Goal: Information Seeking & Learning: Learn about a topic

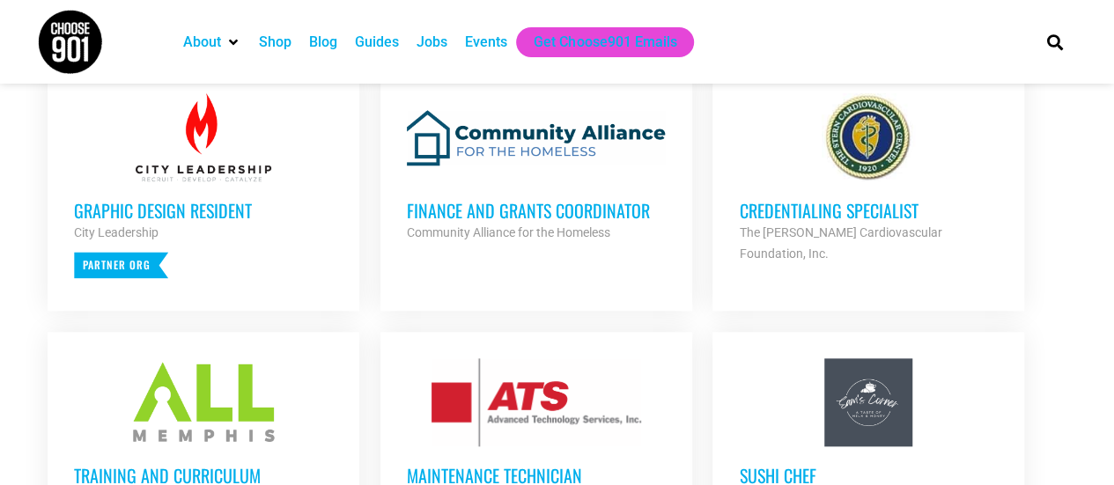
scroll to position [705, 0]
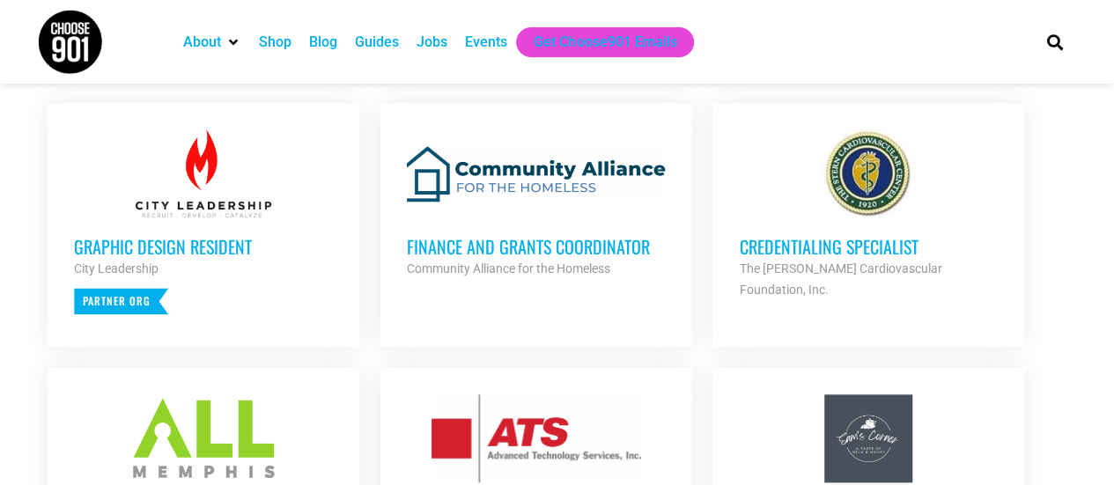
click at [794, 250] on h3 "Credentialing Specialist" at bounding box center [868, 246] width 259 height 23
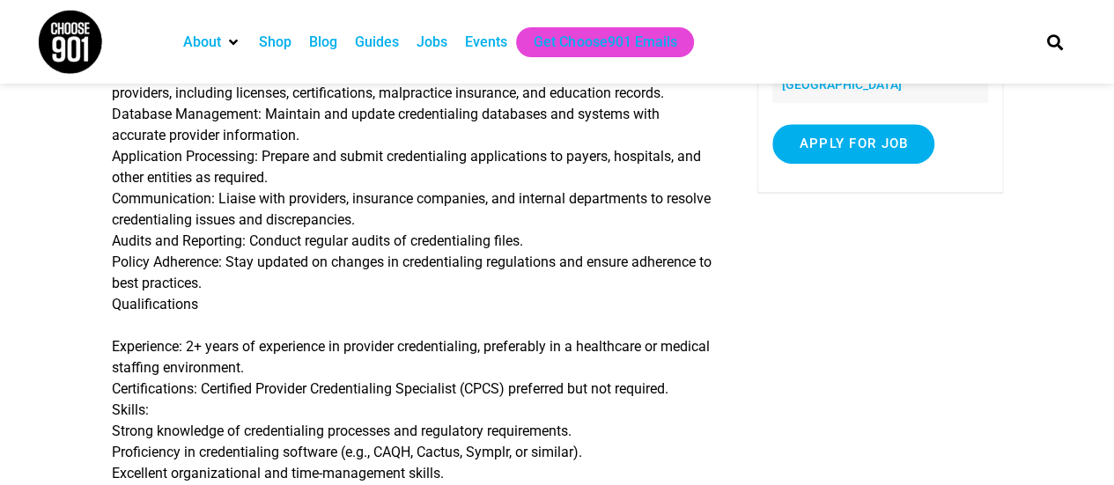
scroll to position [352, 0]
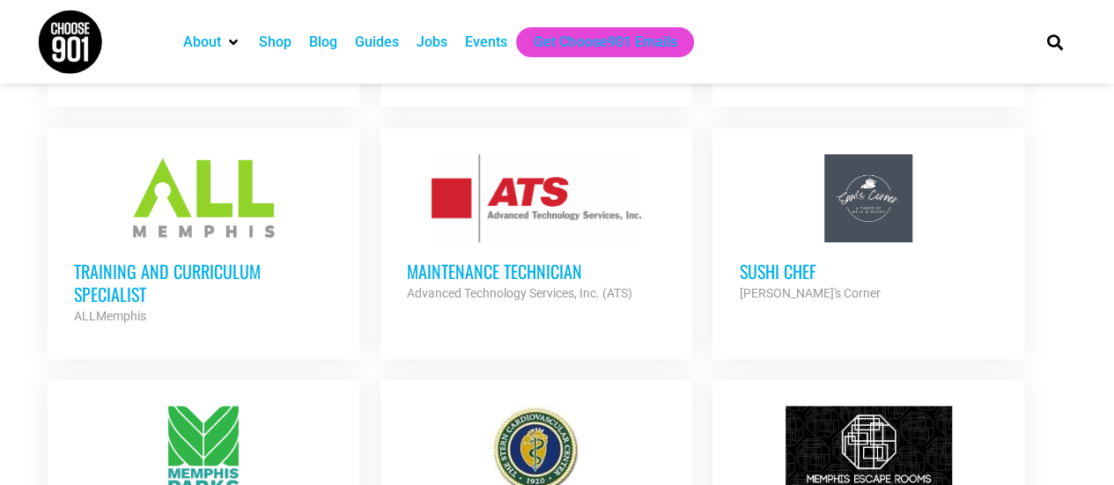
scroll to position [969, 0]
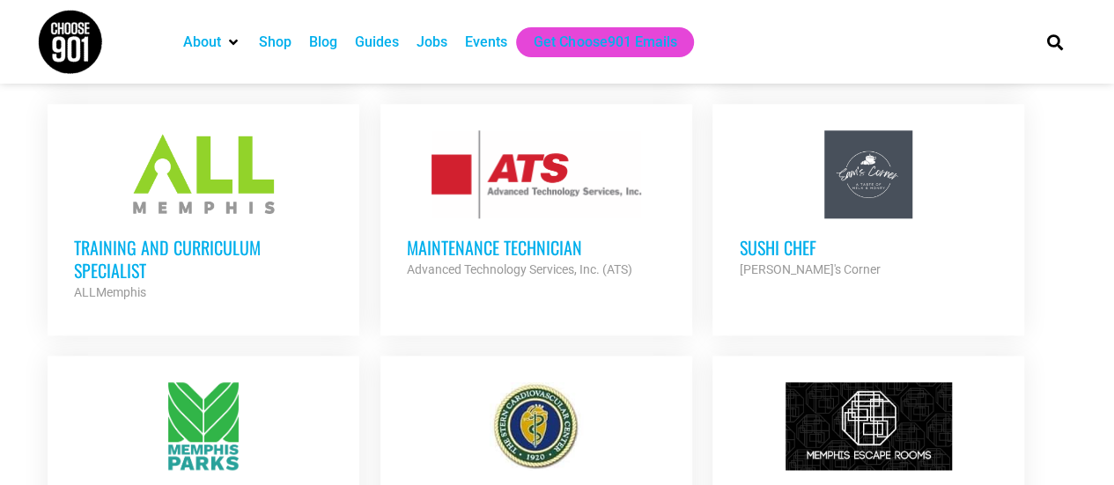
click at [222, 243] on h3 "Training and Curriculum Specialist" at bounding box center [203, 259] width 259 height 46
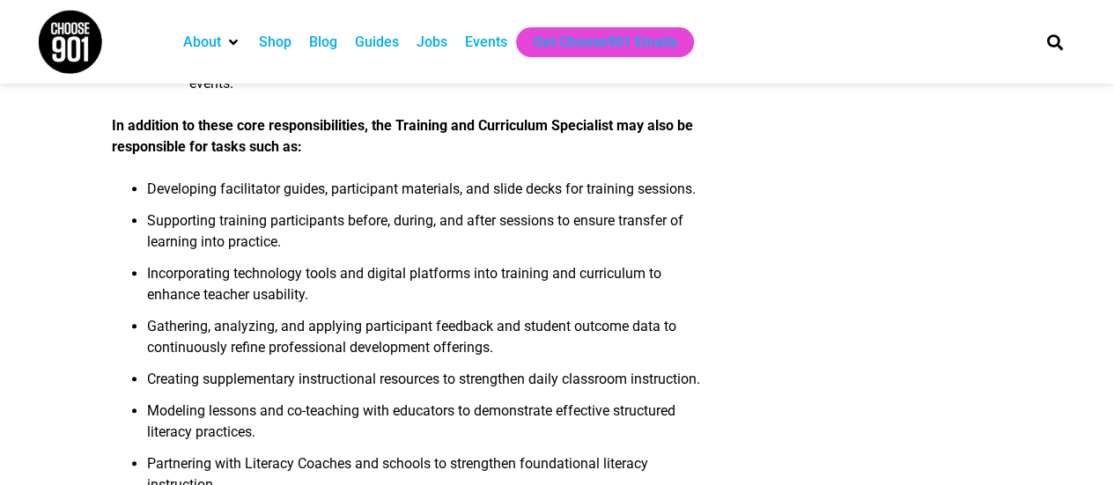
scroll to position [705, 0]
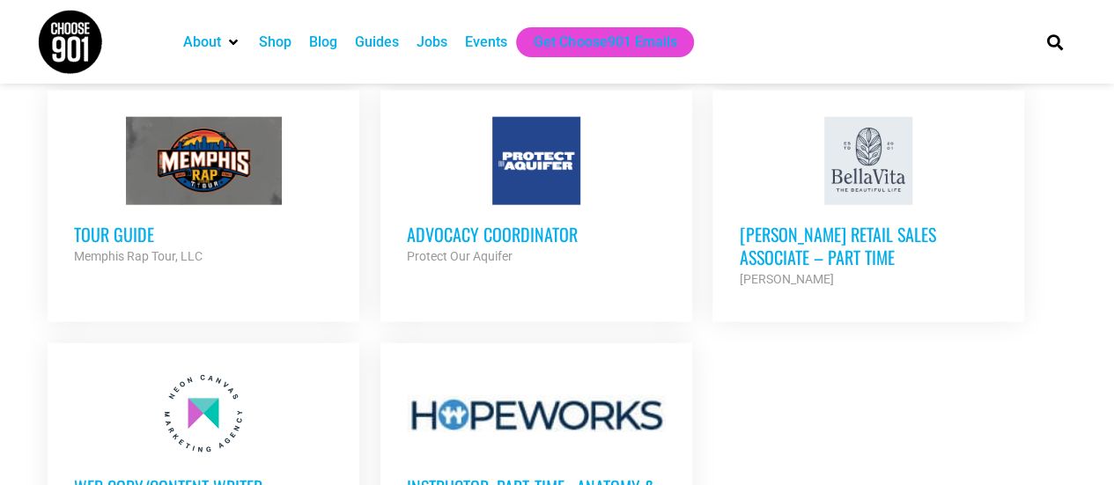
scroll to position [2025, 0]
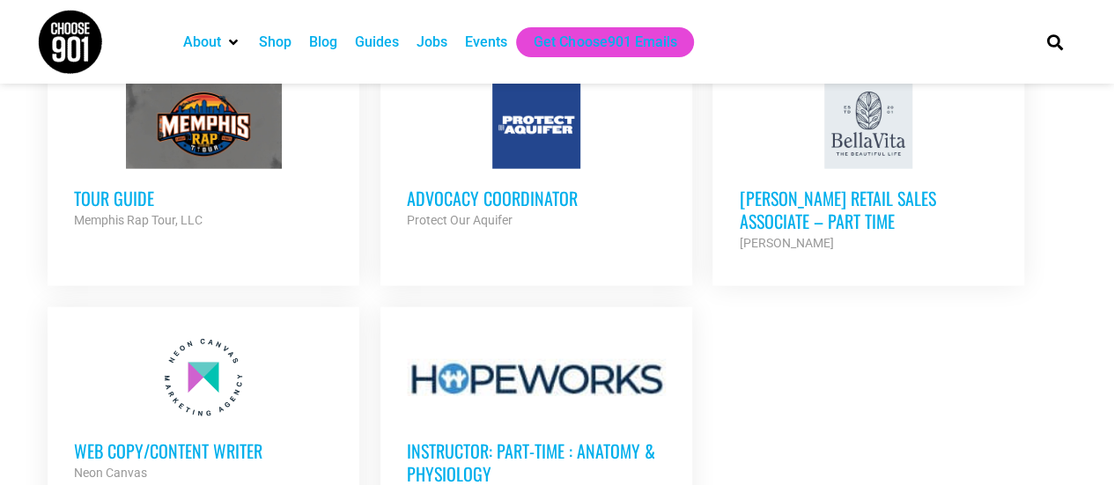
click at [111, 187] on h3 "Tour Guide" at bounding box center [203, 198] width 259 height 23
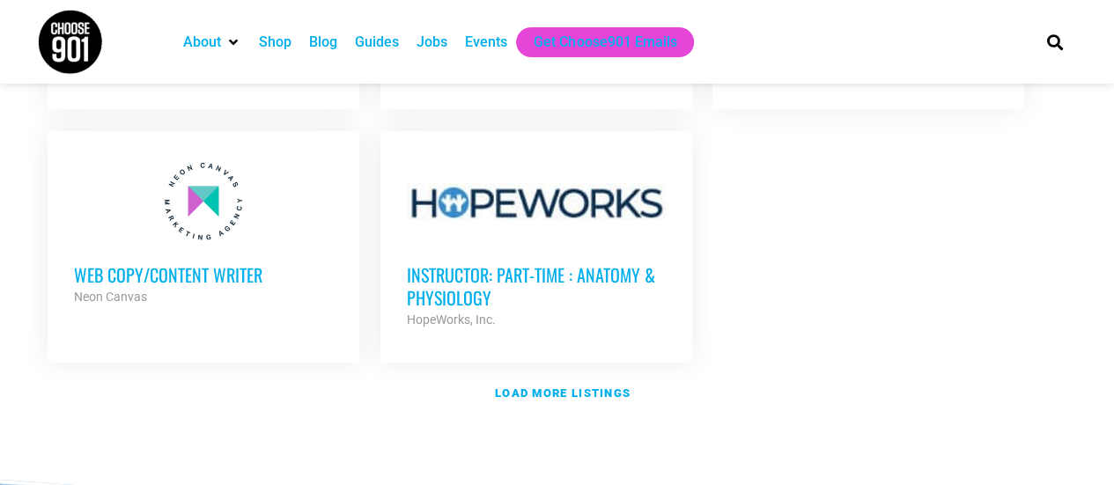
scroll to position [2290, 0]
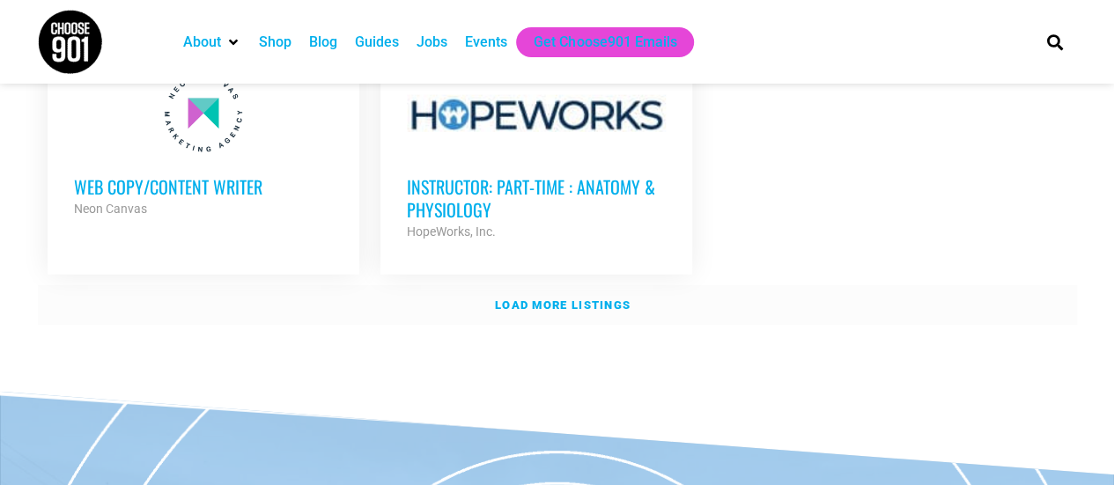
click at [575, 299] on strong "Load more listings" at bounding box center [563, 305] width 136 height 13
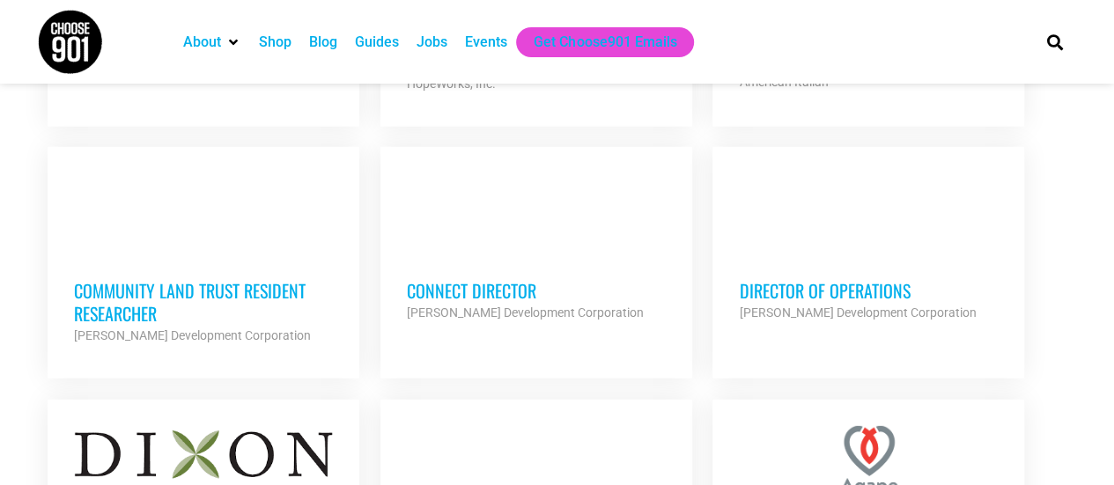
scroll to position [2466, 0]
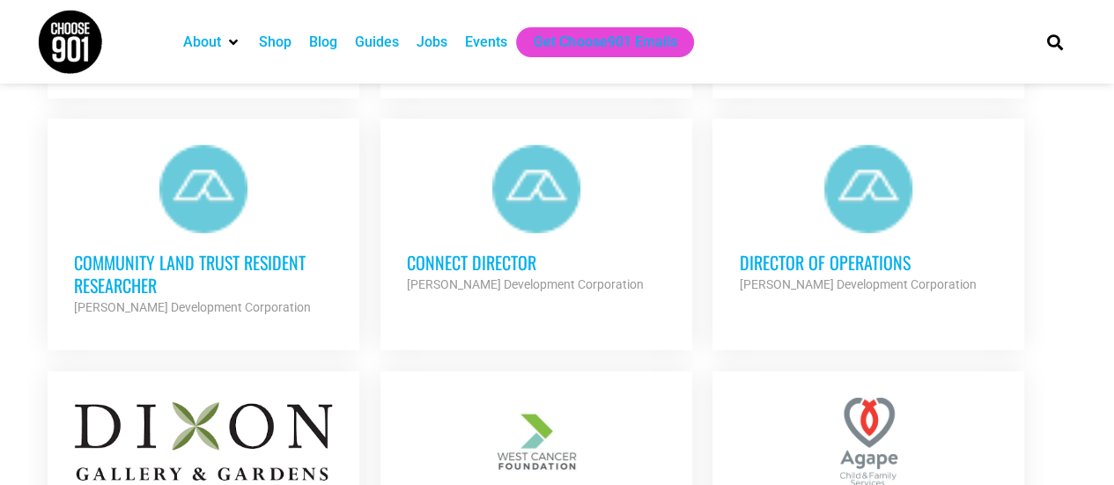
click at [538, 277] on strong "Alcy Ball Development Corporation" at bounding box center [525, 284] width 237 height 14
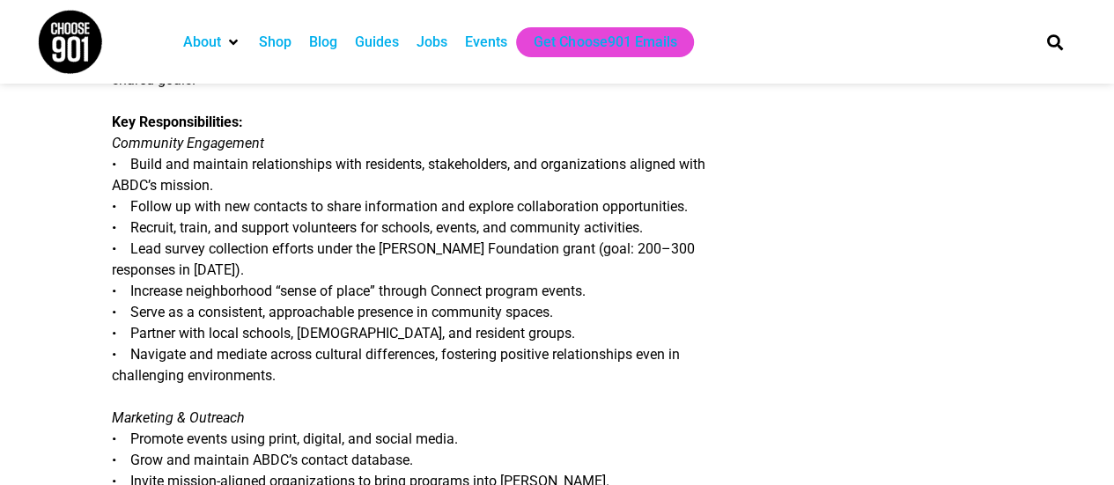
scroll to position [88, 0]
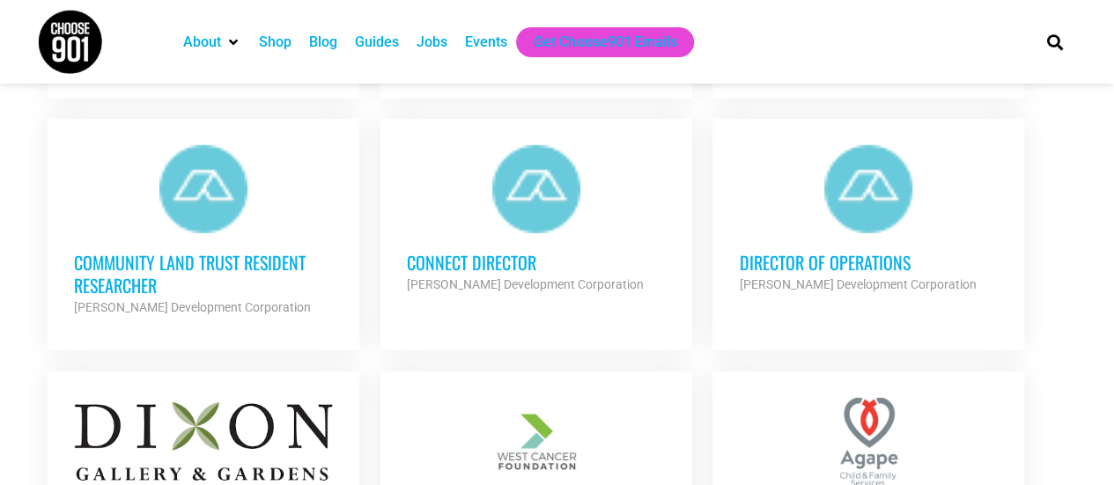
click at [828, 251] on h3 "Director of Operations" at bounding box center [868, 262] width 259 height 23
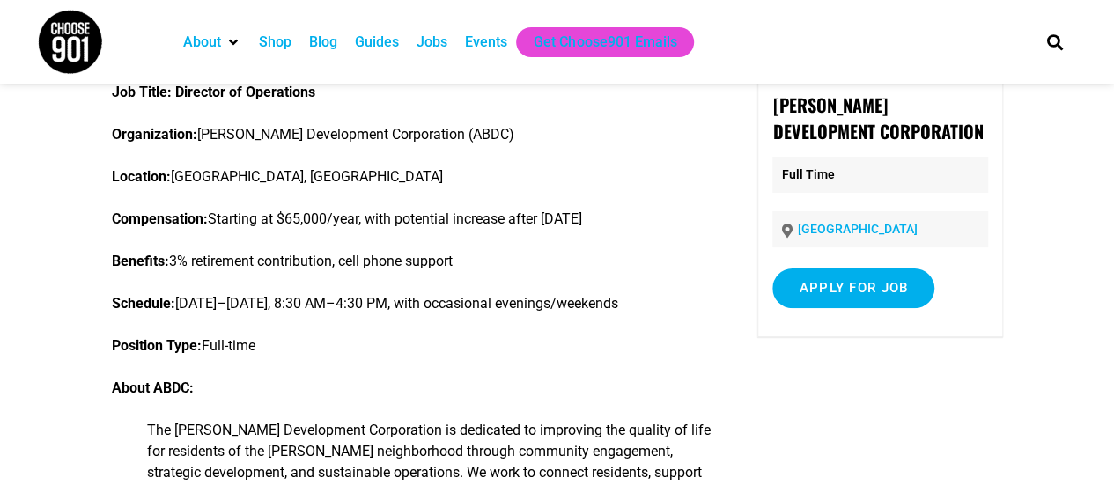
scroll to position [88, 0]
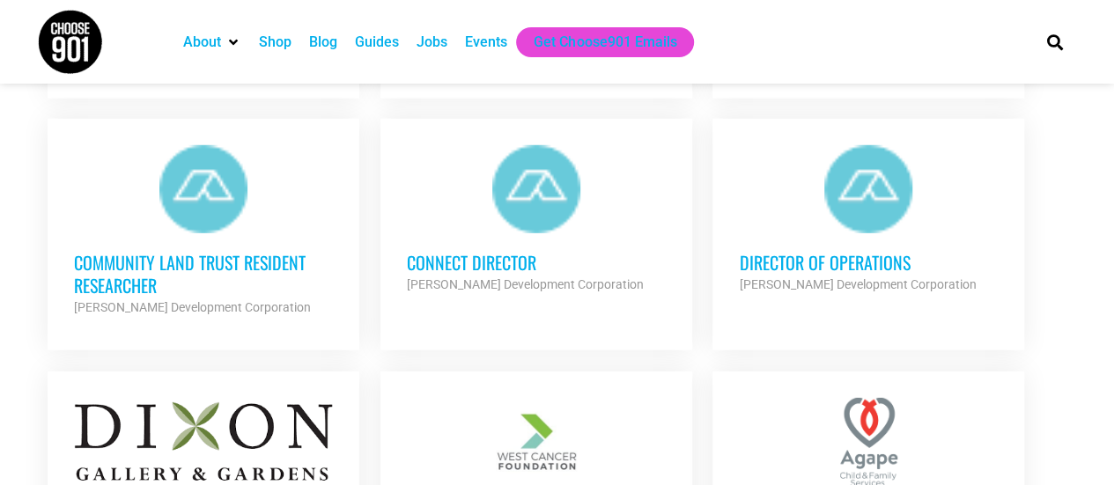
click at [251, 251] on h3 "Community Land Trust Resident Researcher" at bounding box center [203, 274] width 259 height 46
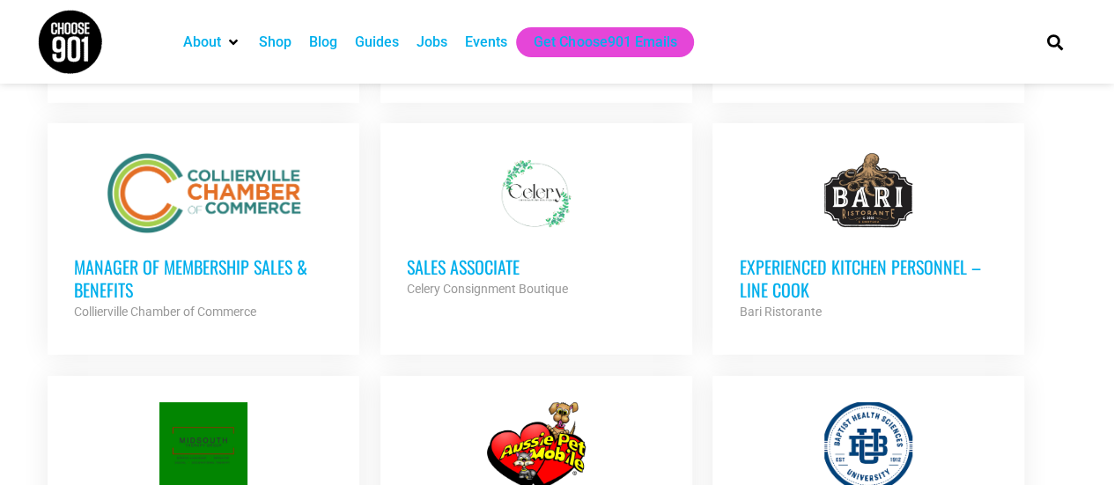
scroll to position [2994, 0]
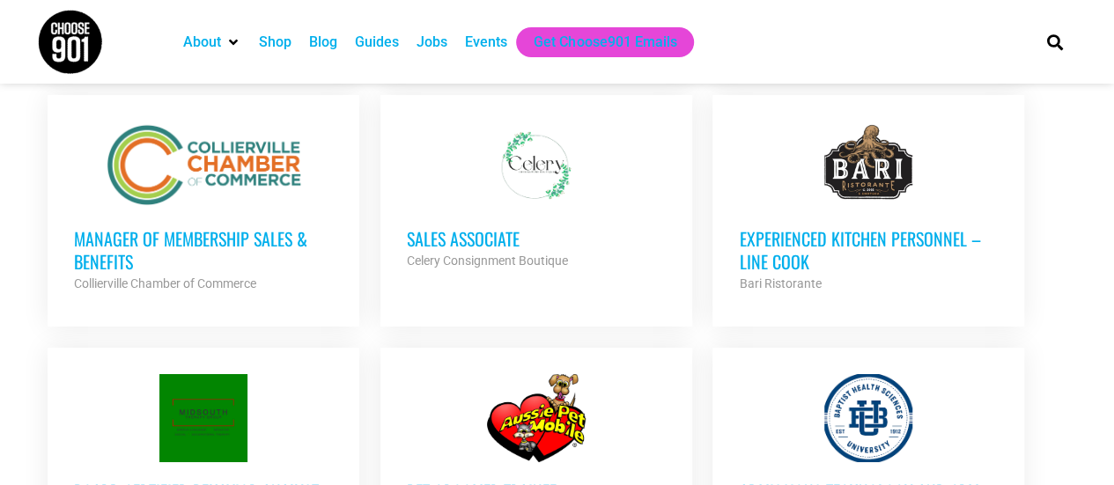
click at [298, 227] on h3 "Manager of Membership Sales & Benefits" at bounding box center [203, 250] width 259 height 46
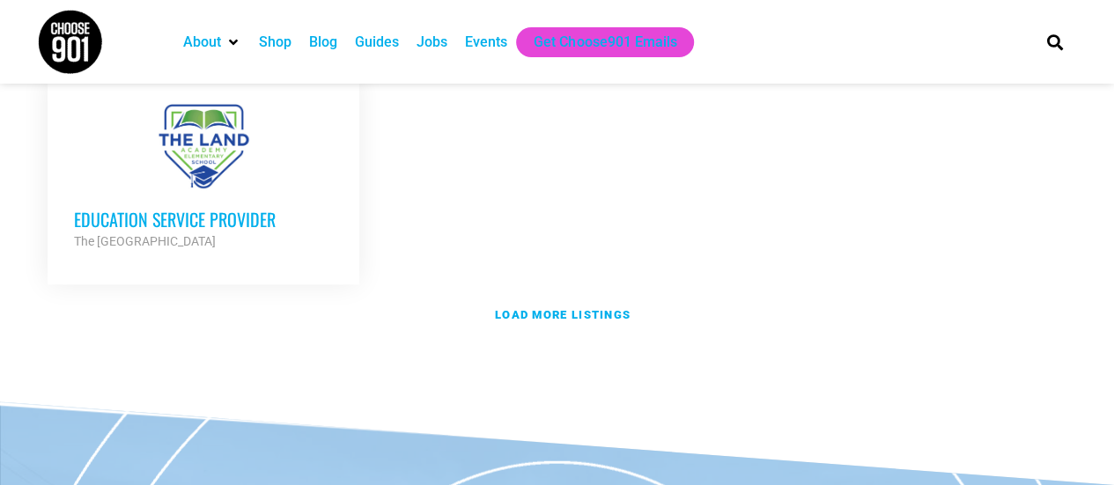
scroll to position [4051, 0]
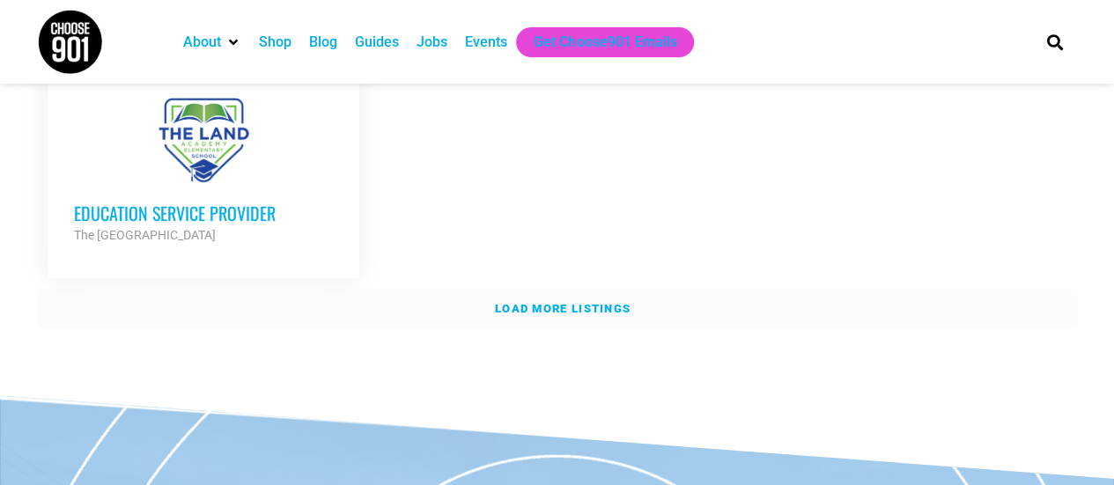
click at [578, 302] on strong "Load more listings" at bounding box center [563, 308] width 136 height 13
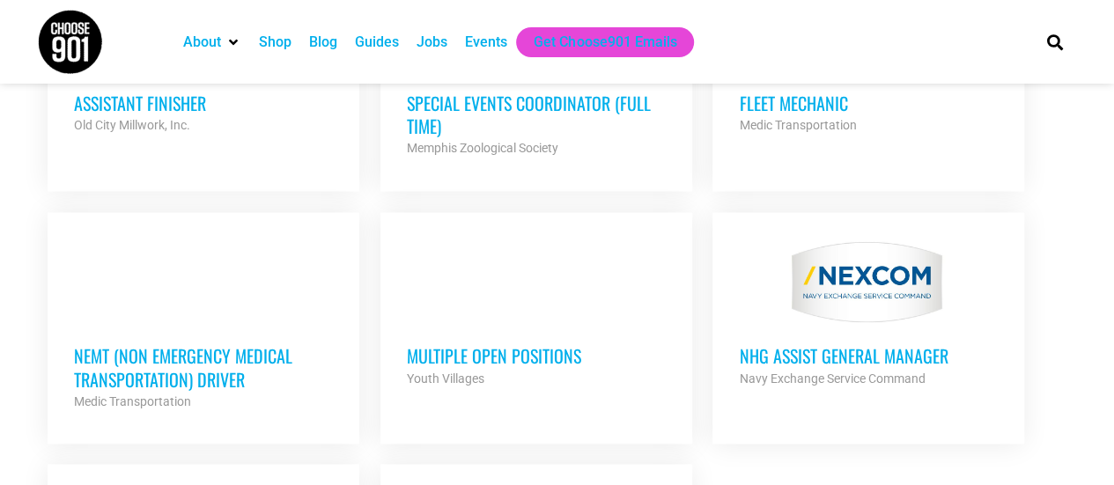
scroll to position [4667, 0]
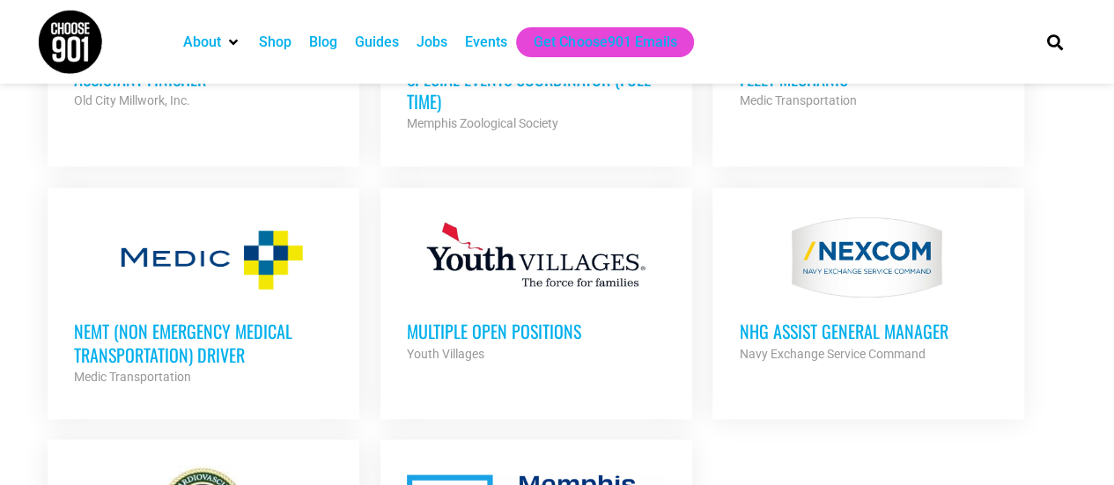
click at [563, 320] on h3 "Multiple Open Positions" at bounding box center [536, 331] width 259 height 23
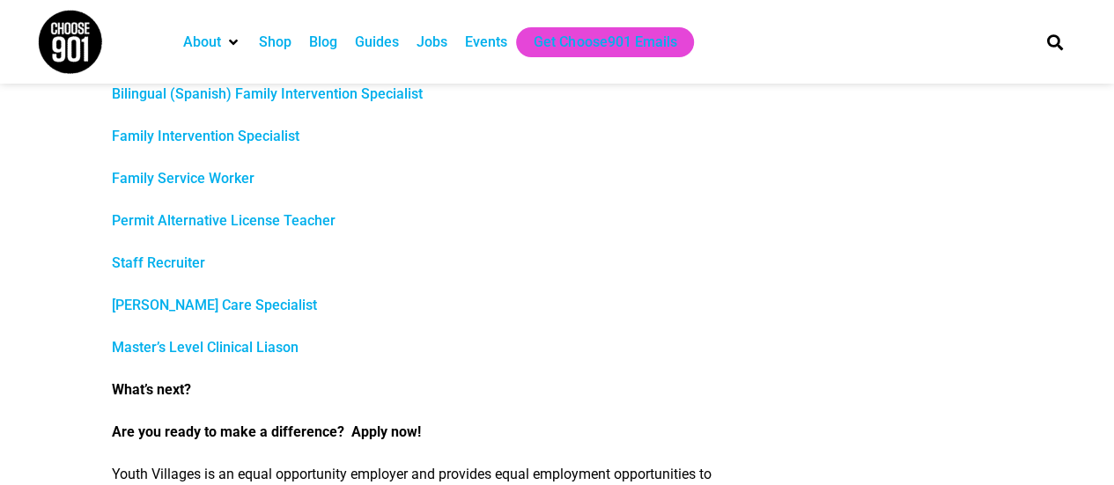
scroll to position [969, 0]
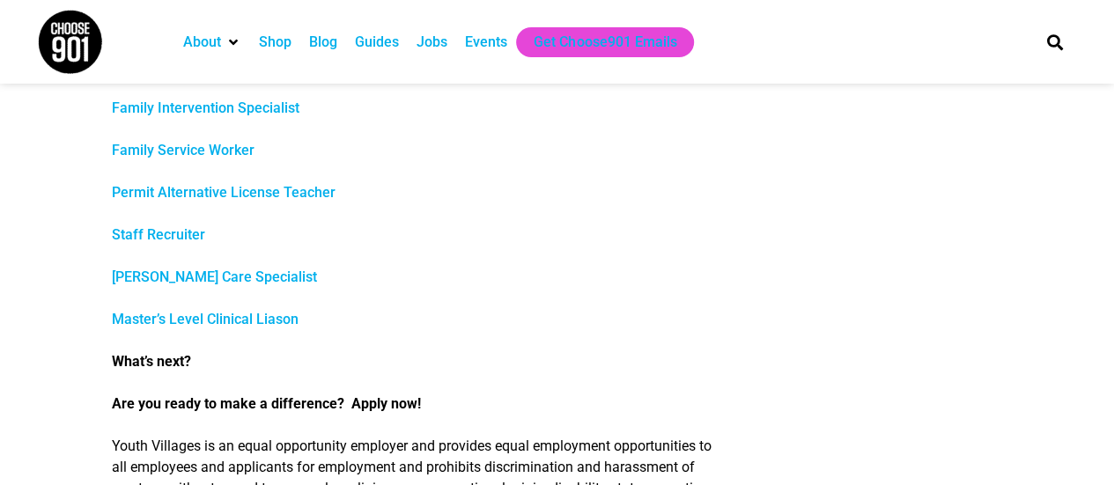
click at [129, 235] on link "Staff Recruiter" at bounding box center [158, 234] width 93 height 17
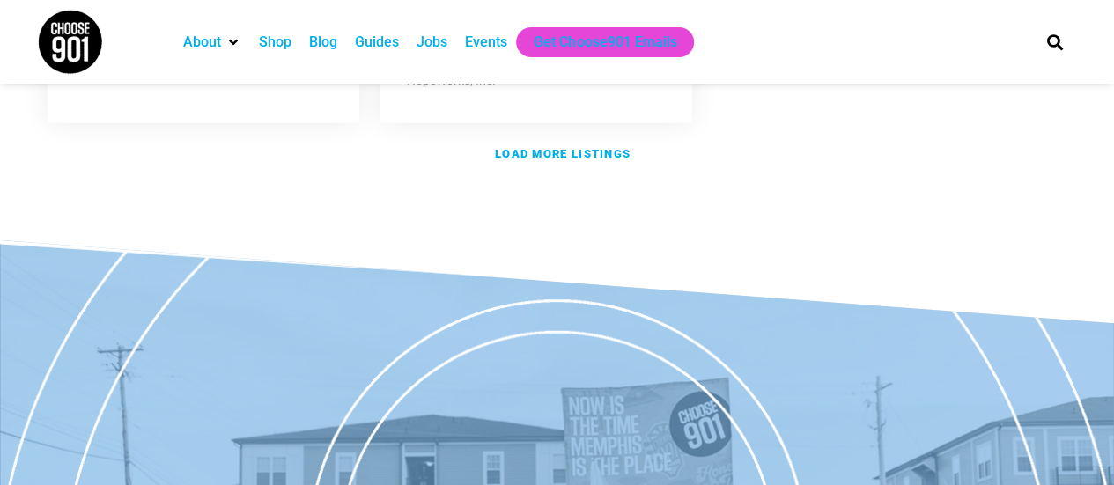
scroll to position [2466, 0]
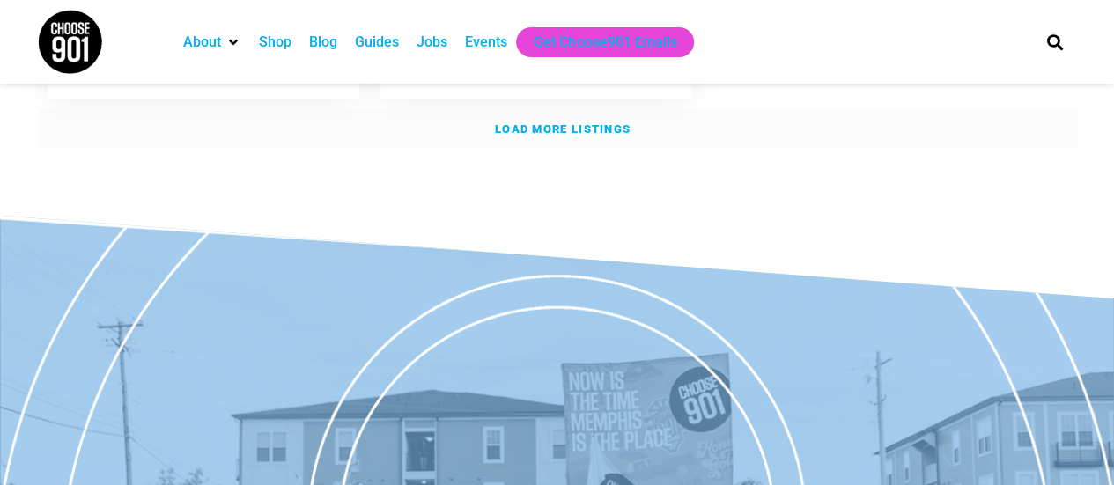
click at [567, 122] on strong "Load more listings" at bounding box center [563, 128] width 136 height 13
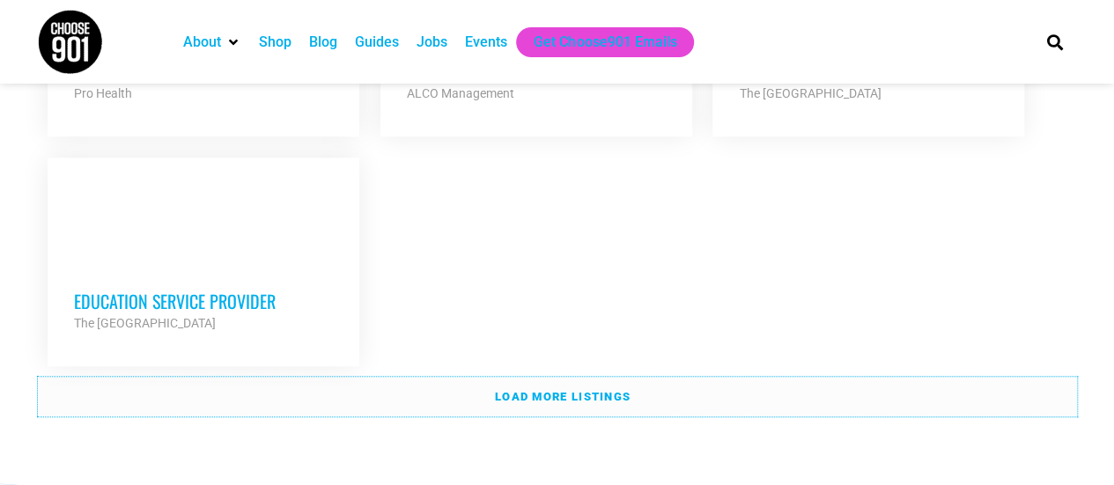
scroll to position [4051, 0]
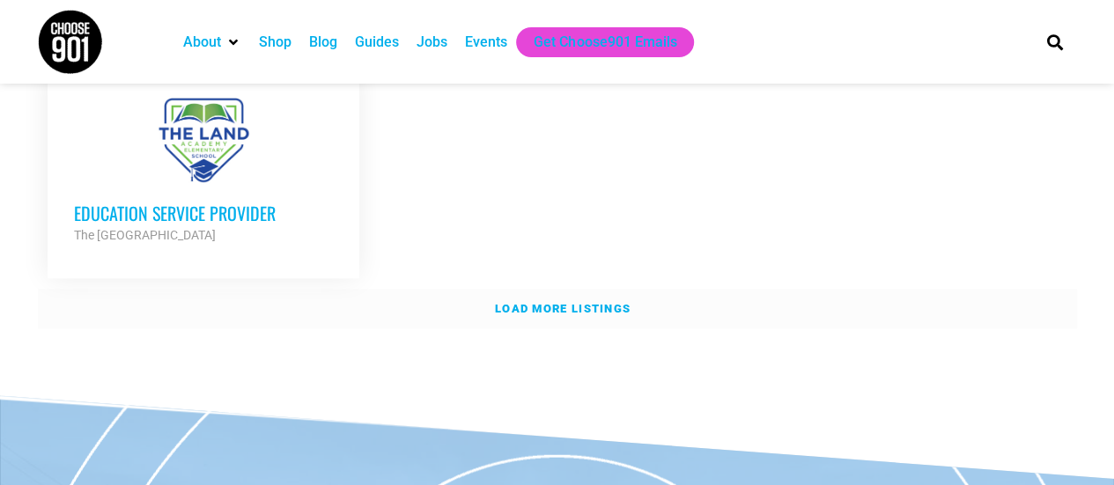
click at [604, 302] on strong "Load more listings" at bounding box center [563, 308] width 136 height 13
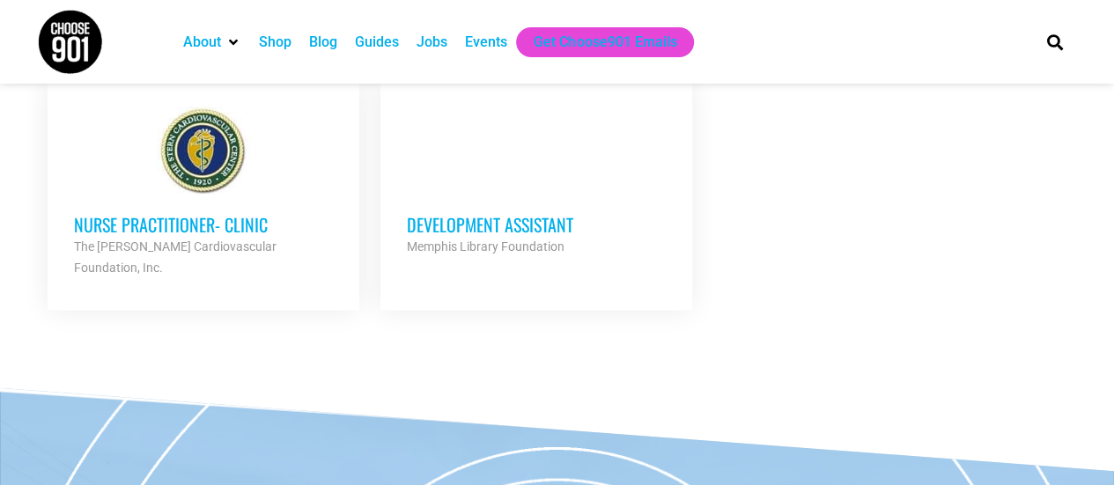
scroll to position [4932, 0]
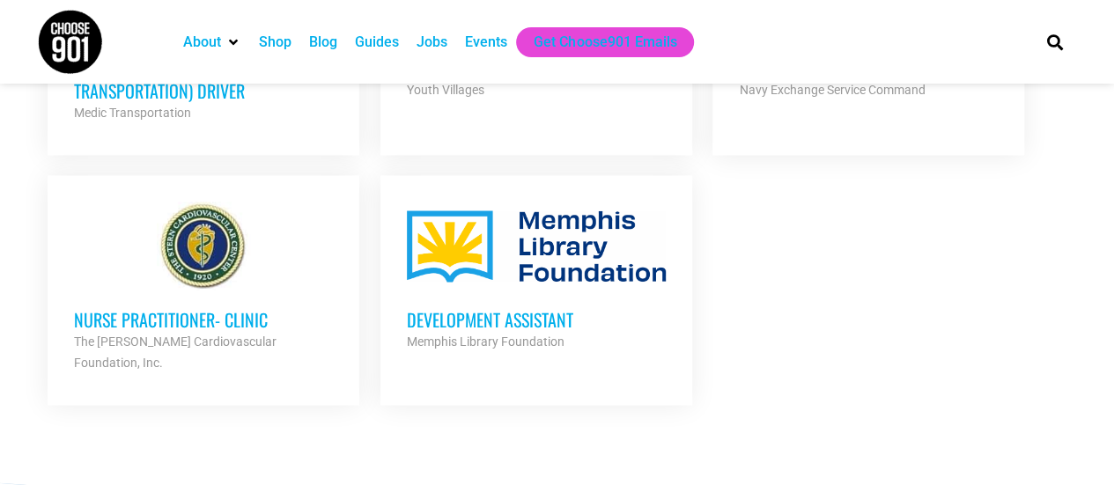
click at [561, 307] on h3 "Development Assistant" at bounding box center [536, 318] width 259 height 23
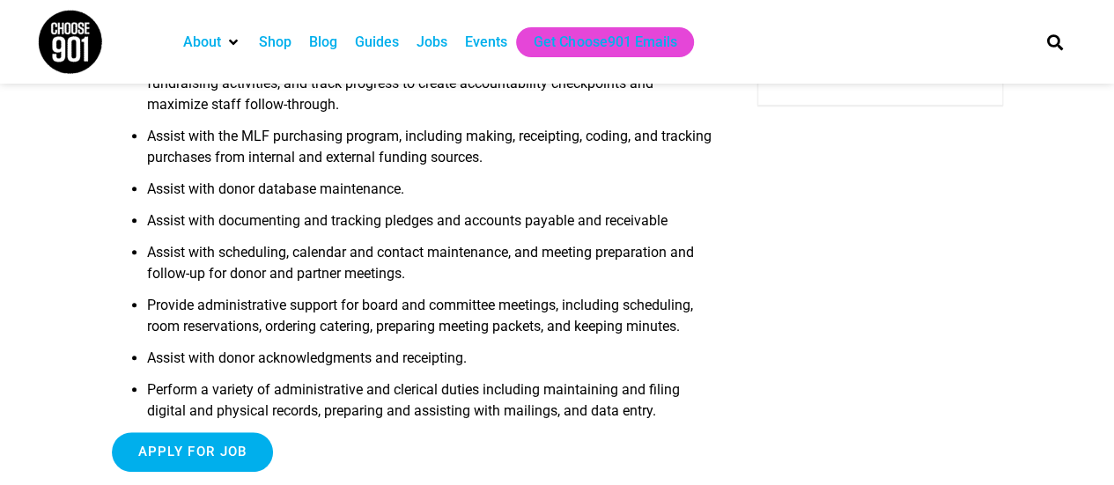
scroll to position [88, 0]
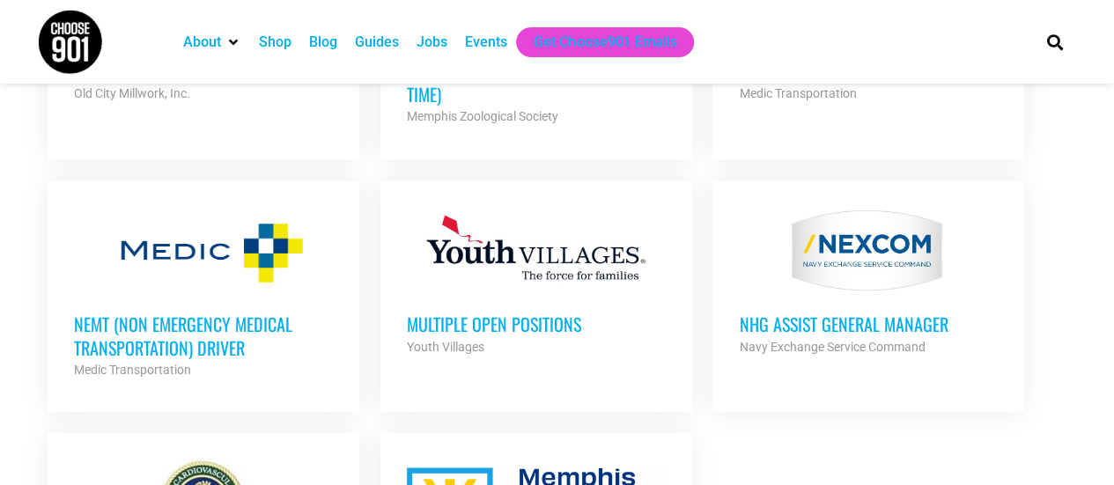
scroll to position [4491, 0]
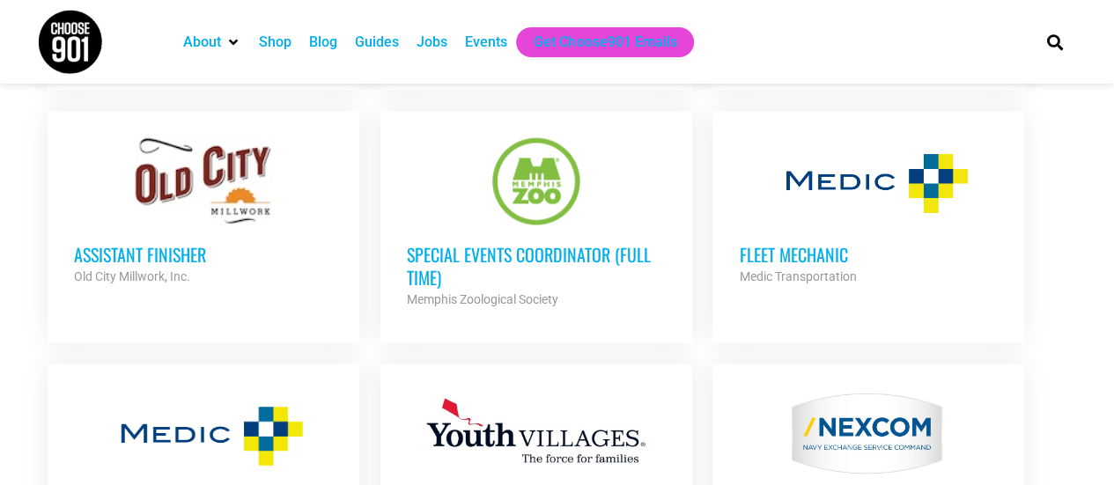
click at [424, 50] on div "Jobs" at bounding box center [432, 42] width 31 height 21
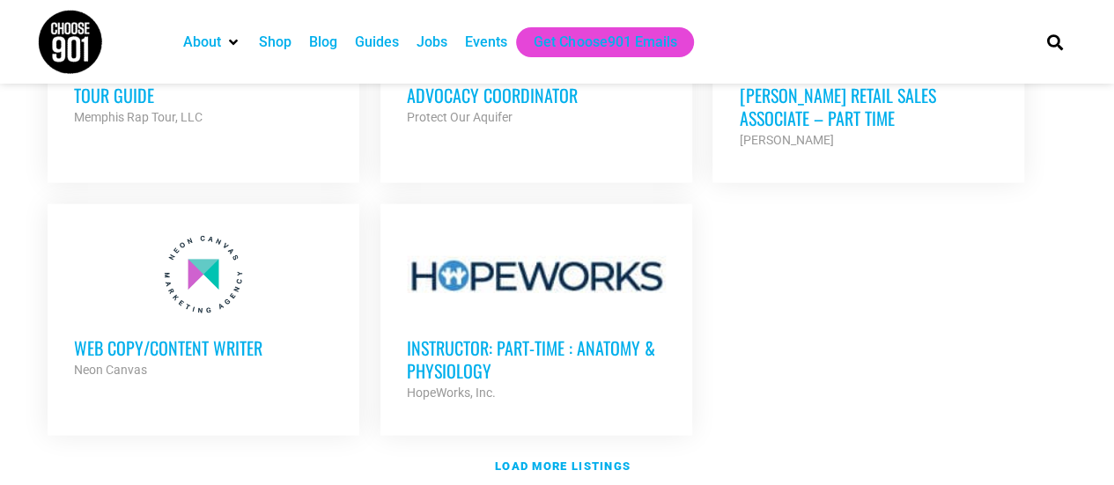
scroll to position [2103, 0]
